Goal: Book appointment/travel/reservation

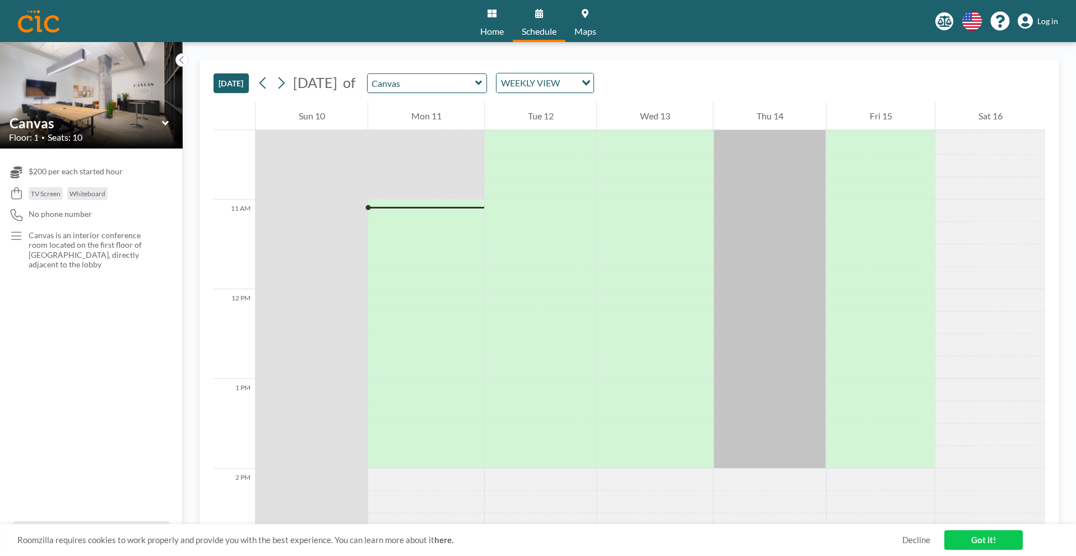
scroll to position [964, 0]
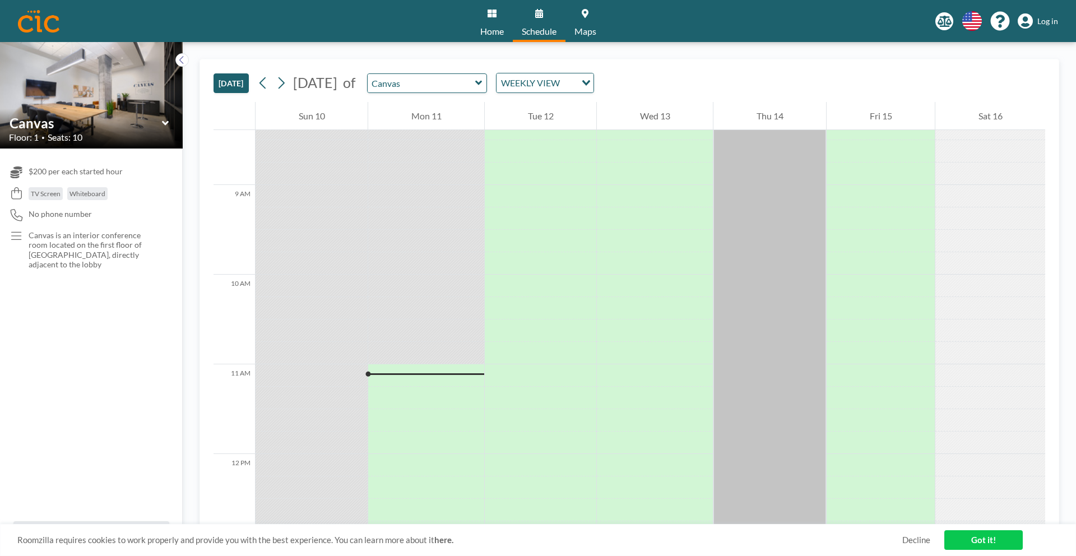
scroll to position [964, 0]
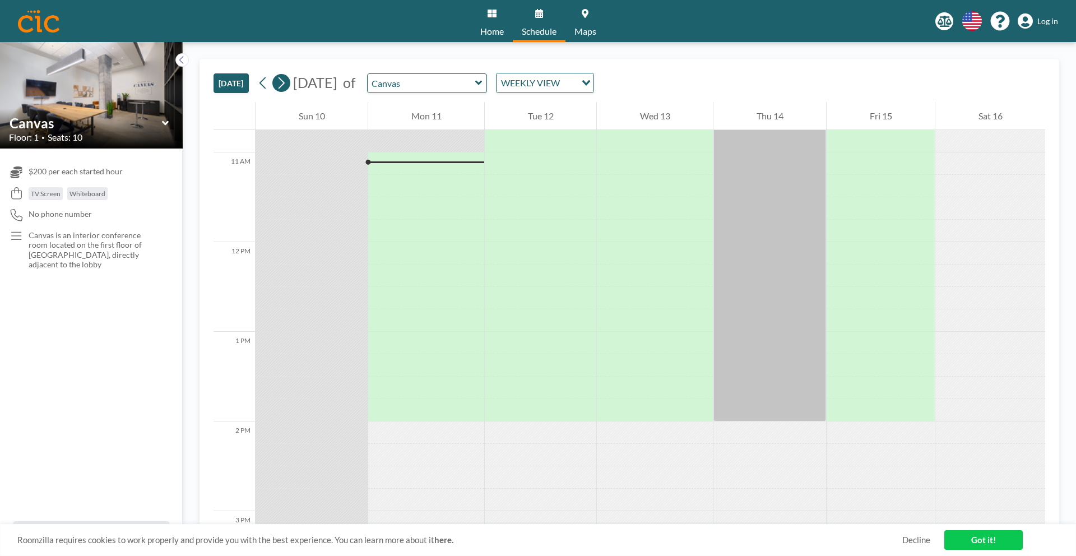
click at [280, 82] on icon at bounding box center [281, 83] width 11 height 17
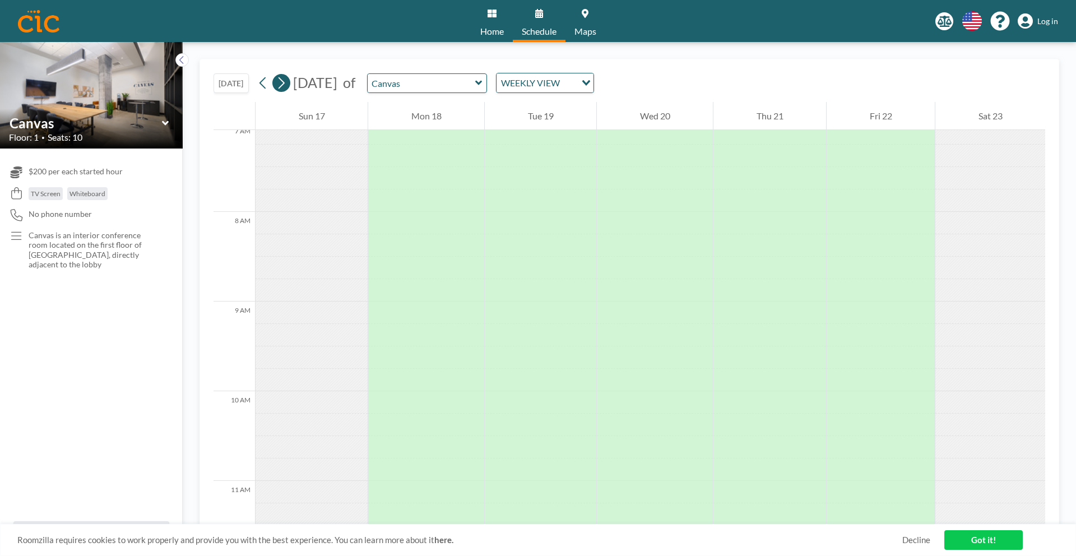
scroll to position [695, 0]
click at [286, 85] on icon at bounding box center [281, 83] width 11 height 17
click at [284, 82] on icon at bounding box center [281, 83] width 11 height 17
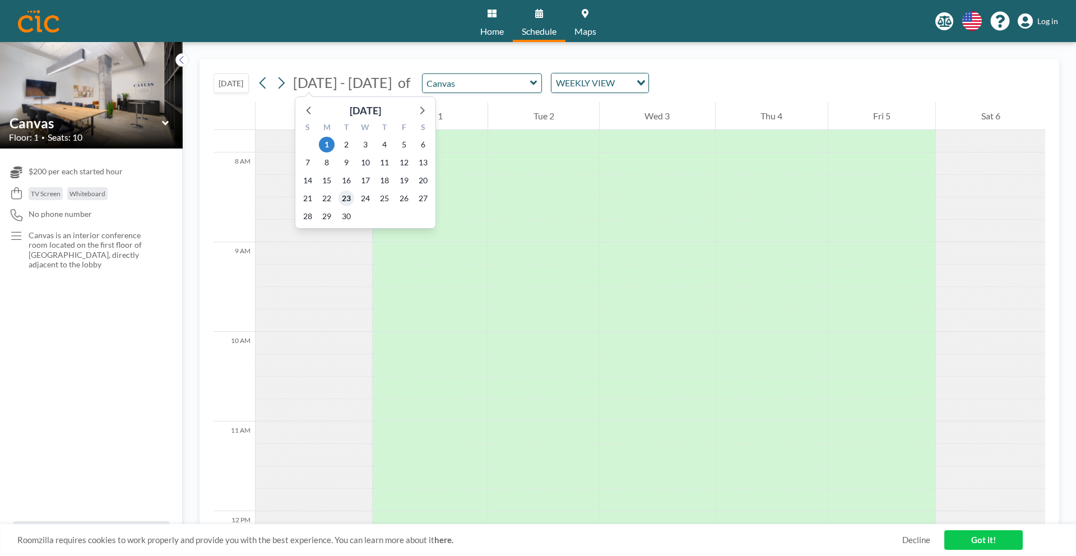
click at [344, 198] on span "23" at bounding box center [346, 199] width 16 height 16
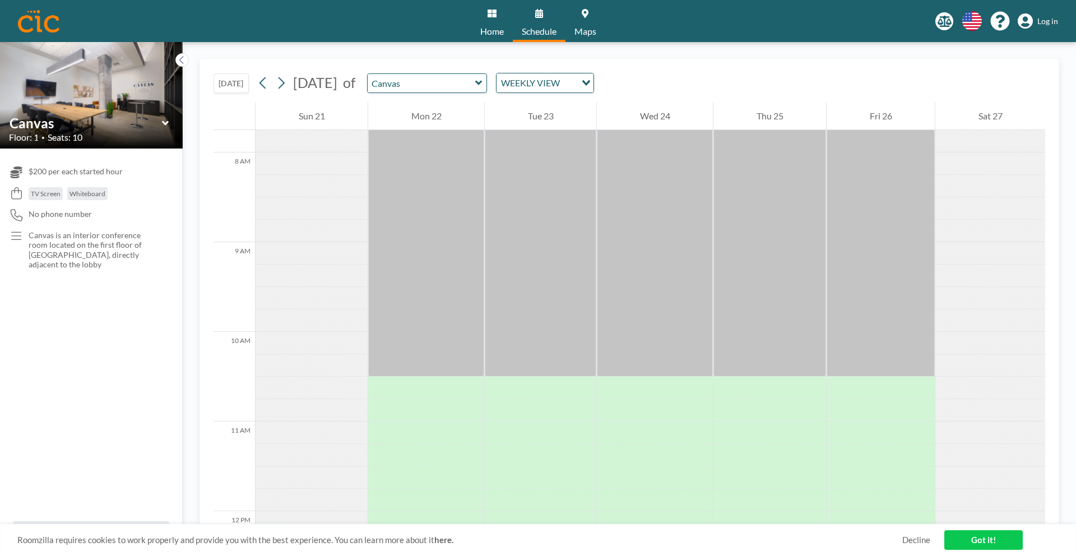
click at [975, 542] on link "Got it!" at bounding box center [983, 540] width 78 height 20
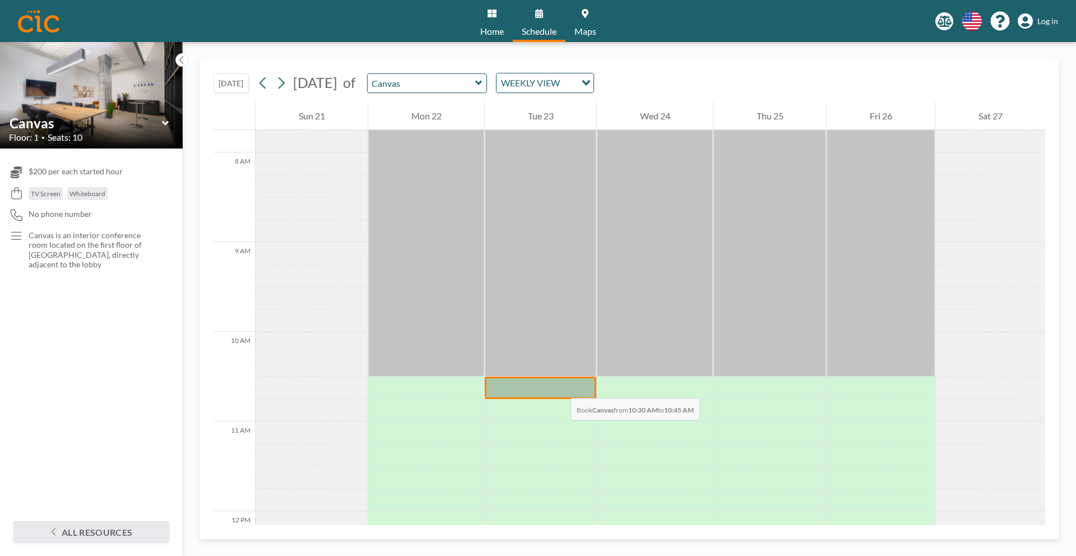
click at [559, 387] on div at bounding box center [541, 388] width 112 height 22
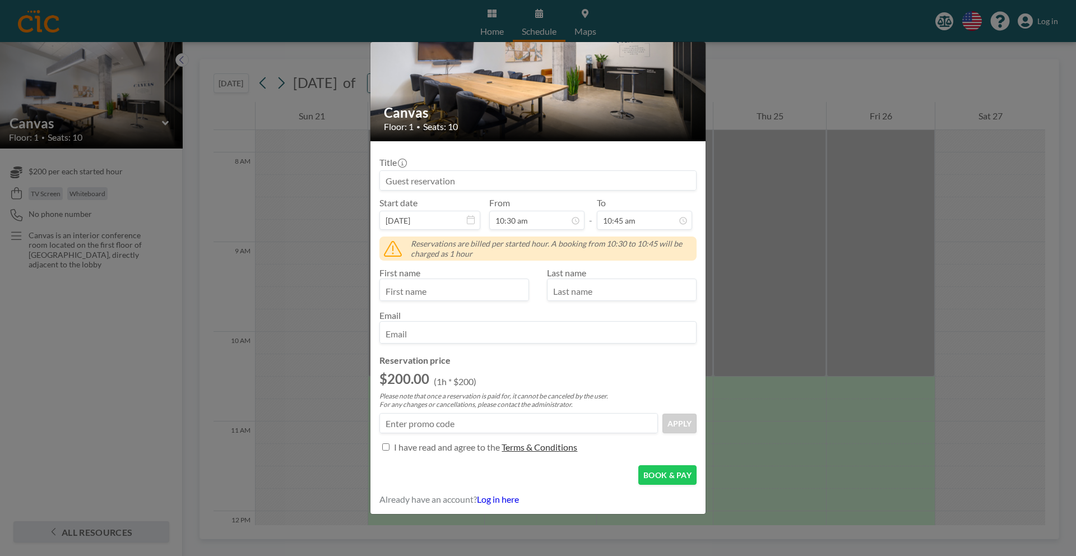
scroll to position [0, 0]
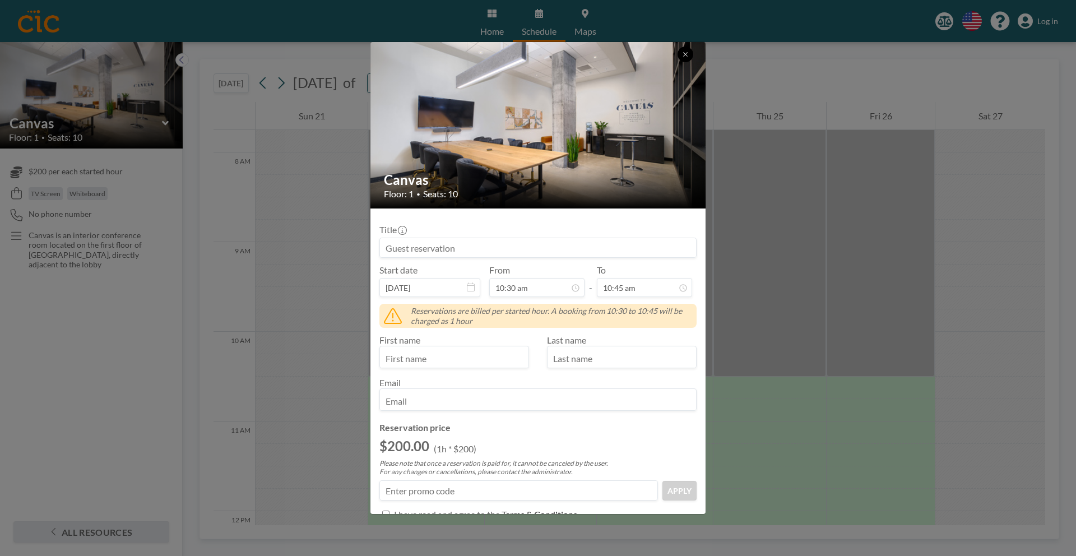
click at [686, 55] on icon at bounding box center [685, 54] width 7 height 7
